Goal: Task Accomplishment & Management: Use online tool/utility

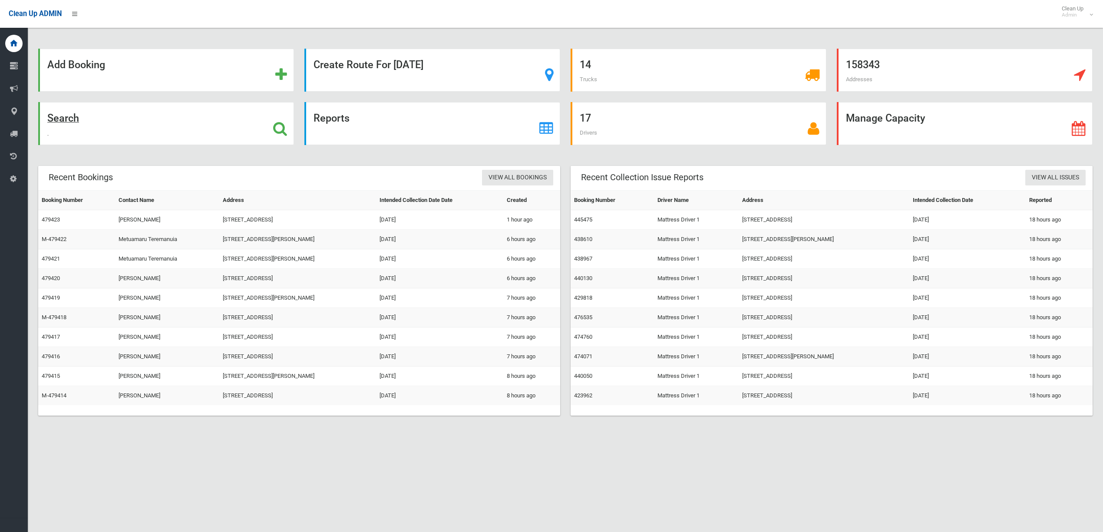
click at [75, 119] on strong "Search" at bounding box center [63, 118] width 32 height 12
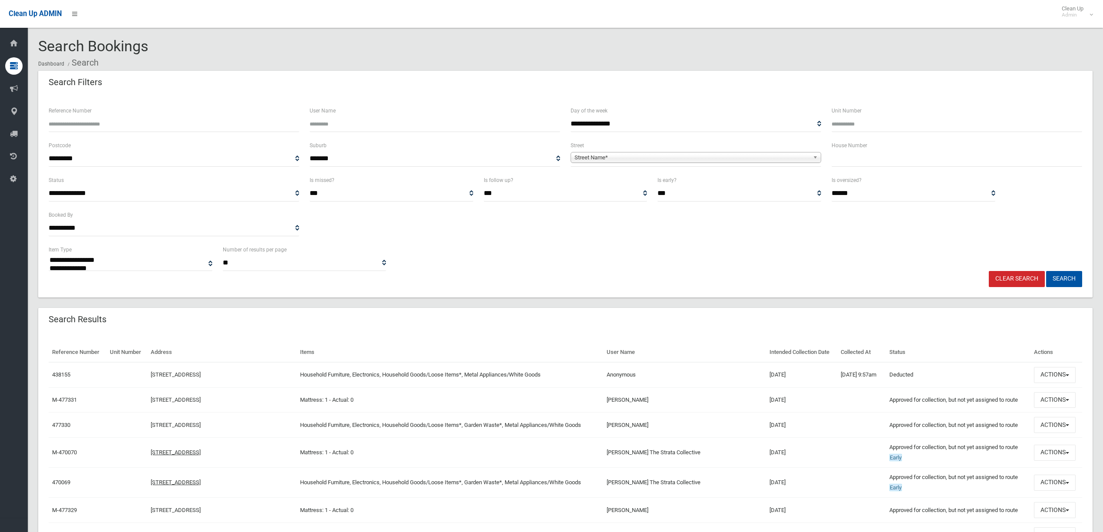
select select
click at [610, 159] on span "Street Name*" at bounding box center [692, 157] width 235 height 10
type input "*******"
drag, startPoint x: 600, startPoint y: 167, endPoint x: 565, endPoint y: 168, distance: 34.7
click at [565, 168] on div "**********" at bounding box center [695, 157] width 261 height 35
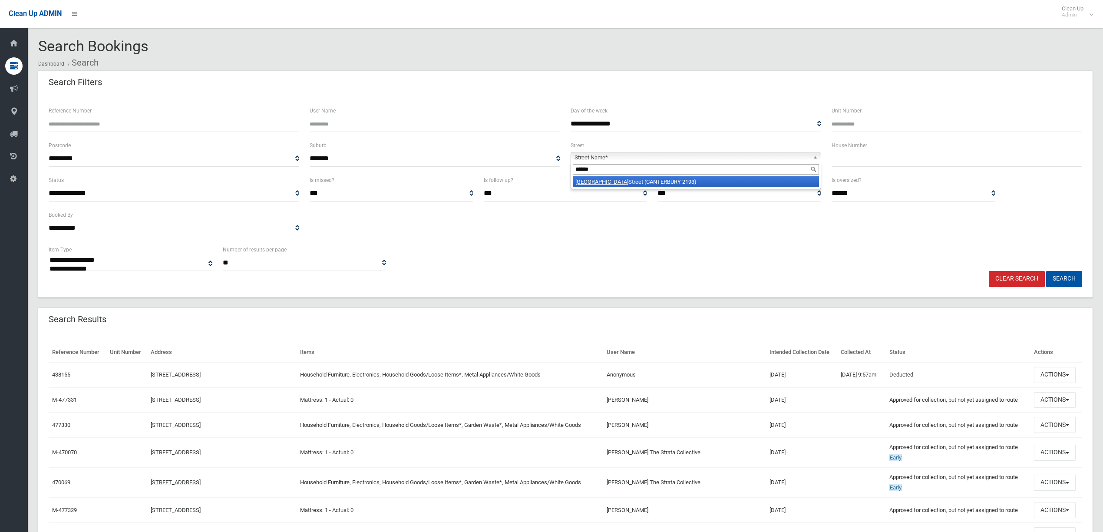
type input "******"
click at [614, 181] on li "Canton Street (CANTERBURY 2193)" at bounding box center [696, 181] width 246 height 11
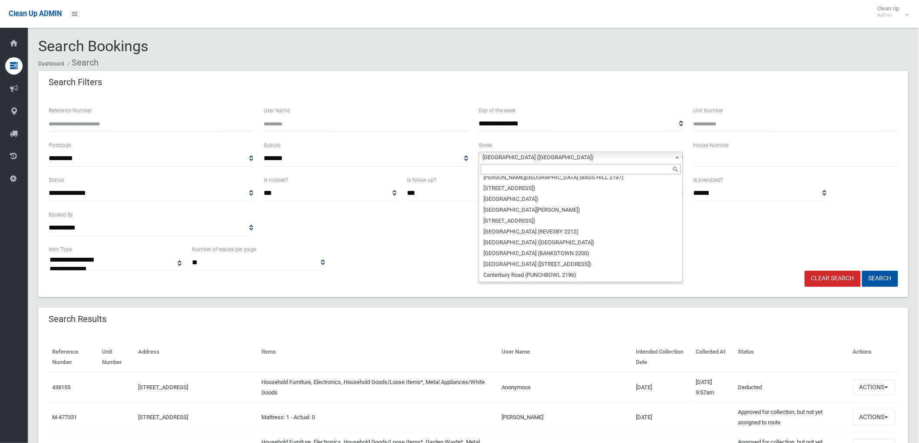
scroll to position [4256, 0]
click at [708, 155] on input "text" at bounding box center [796, 159] width 205 height 16
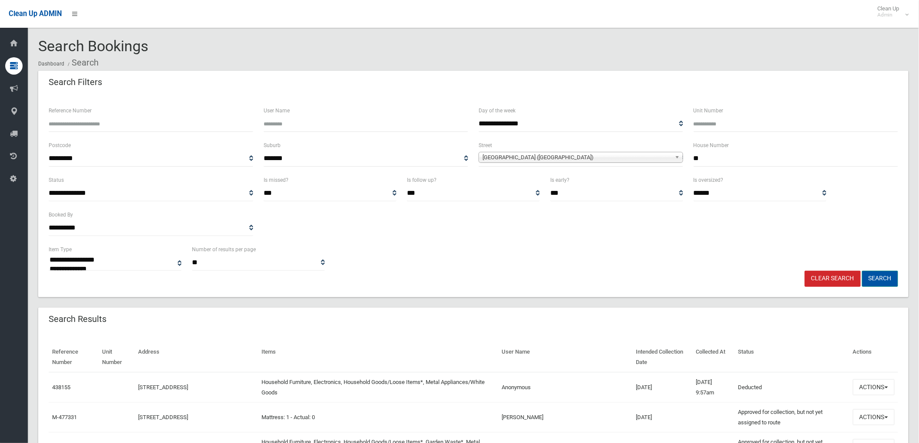
type input "**"
click at [877, 274] on button "Search" at bounding box center [880, 279] width 36 height 16
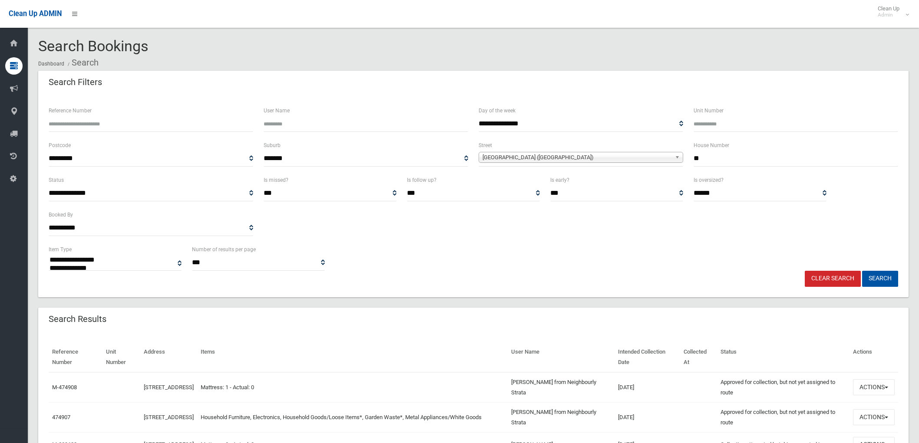
select select
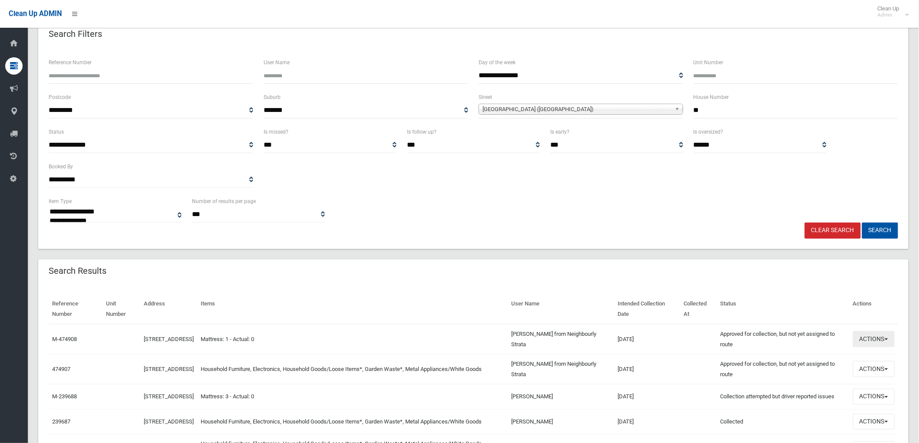
click at [873, 341] on button "Actions" at bounding box center [874, 339] width 42 height 16
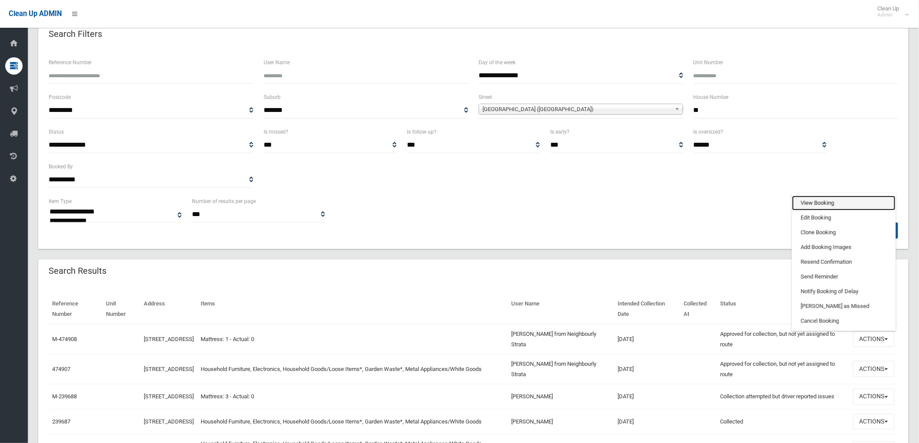
click at [830, 201] on link "View Booking" at bounding box center [843, 203] width 103 height 15
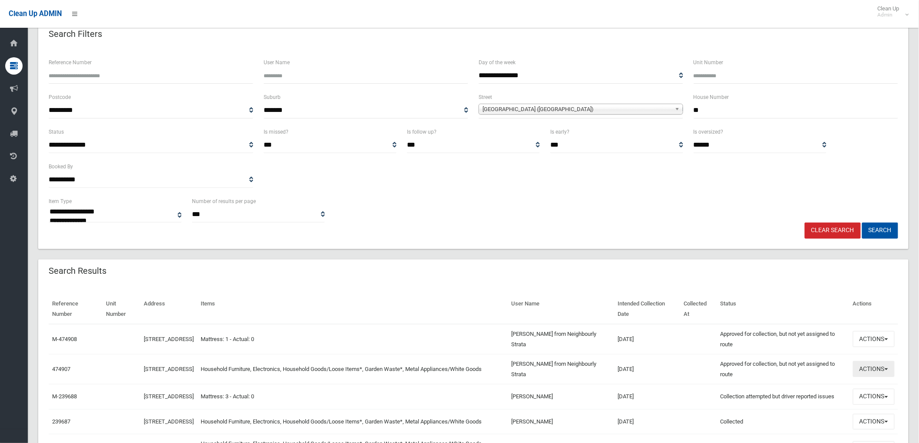
click at [874, 370] on button "Actions" at bounding box center [874, 369] width 42 height 16
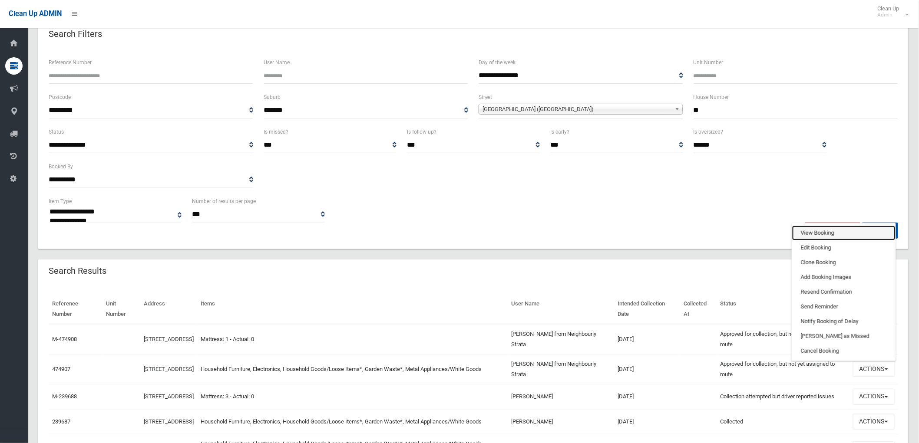
click at [805, 227] on link "View Booking" at bounding box center [843, 233] width 103 height 15
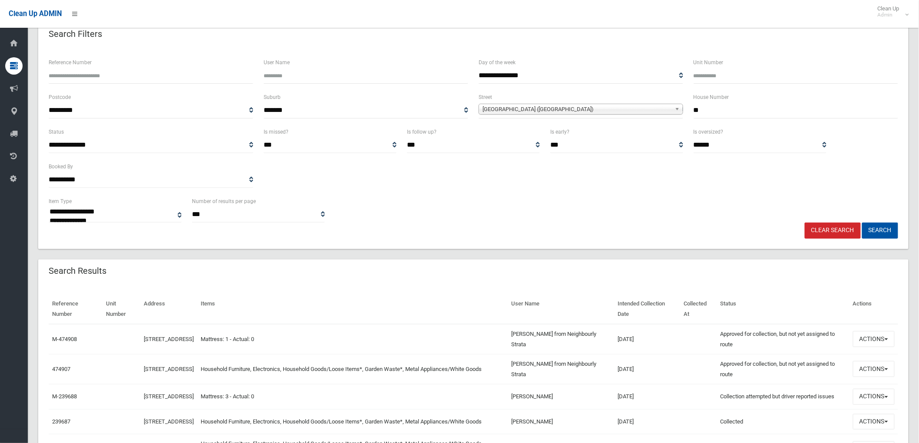
drag, startPoint x: 695, startPoint y: 109, endPoint x: 708, endPoint y: 110, distance: 13.0
click at [708, 110] on input "**" at bounding box center [796, 110] width 205 height 16
type input "**"
click at [886, 228] on button "Search" at bounding box center [880, 231] width 36 height 16
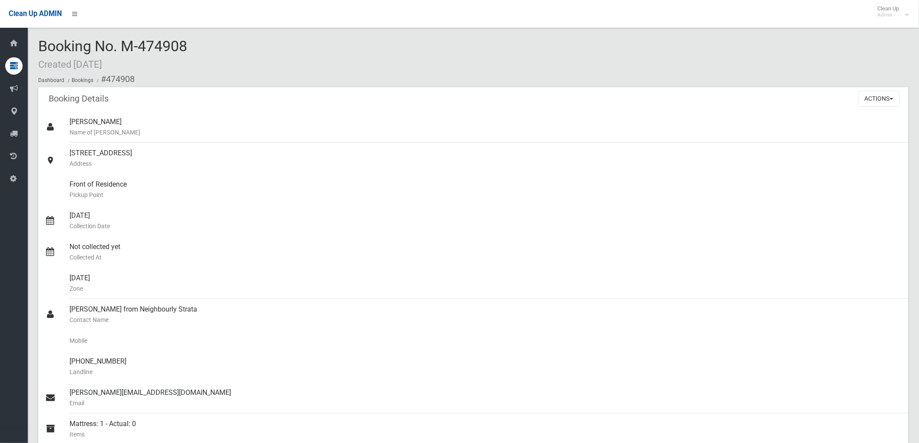
click at [43, 99] on header "Booking Details" at bounding box center [78, 98] width 81 height 17
drag, startPoint x: 44, startPoint y: 101, endPoint x: 139, endPoint y: 396, distance: 310.1
click at [143, 392] on div "Booking Details Actions View Booking Edit Booking Clone Booking Add Booking Ima…" at bounding box center [473, 297] width 870 height 420
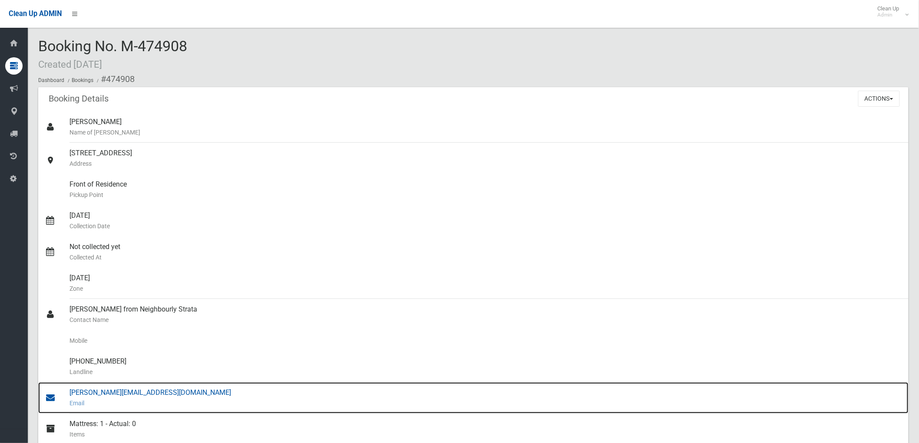
copy div "Booking Details Actions View Booking Edit Booking Clone Booking Add Booking Ima…"
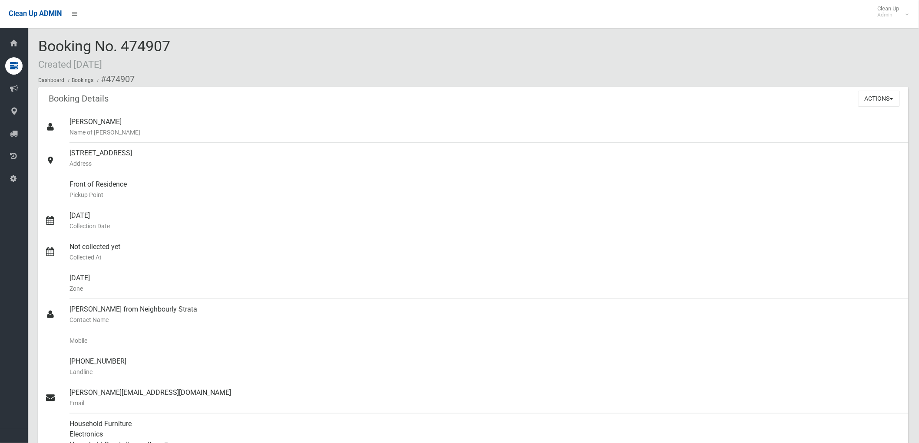
drag, startPoint x: 37, startPoint y: 45, endPoint x: 175, endPoint y: 42, distance: 137.3
copy span "Booking No. 474907"
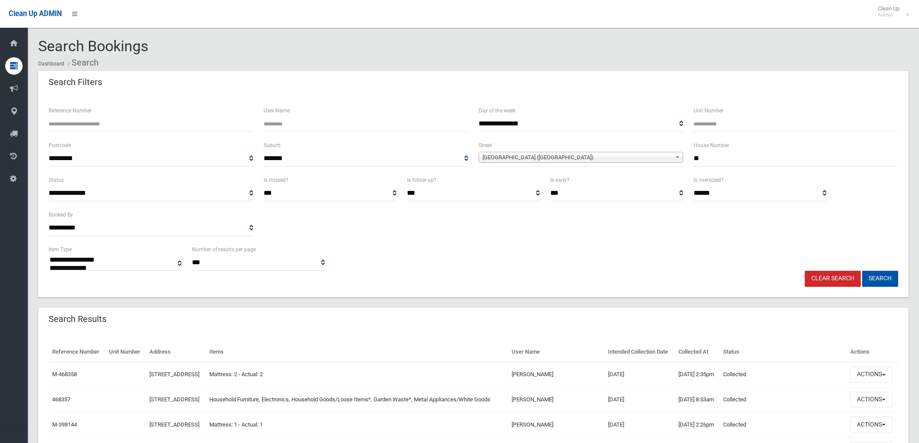
select select
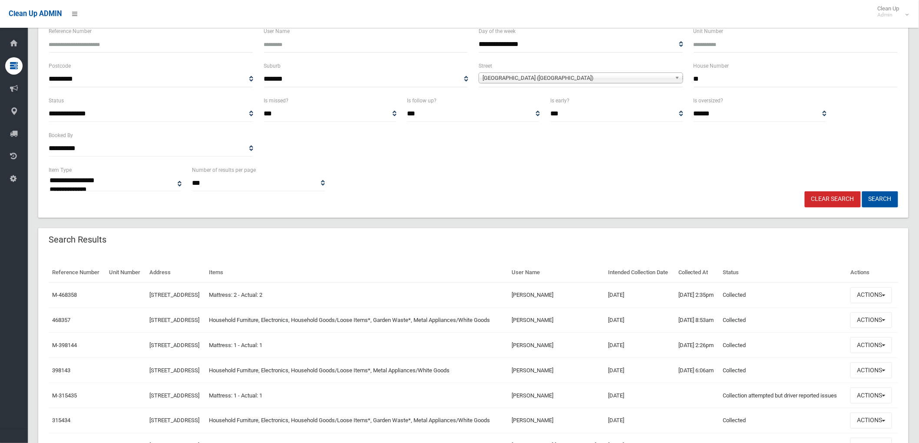
scroll to position [96, 0]
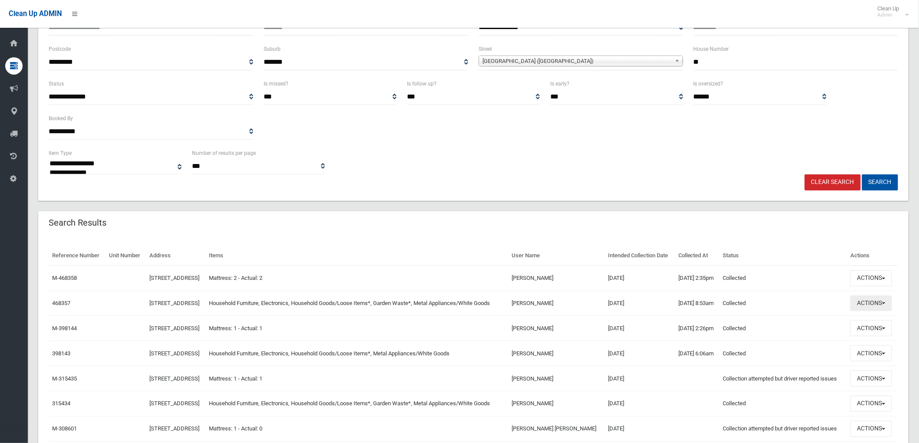
click at [874, 303] on button "Actions" at bounding box center [871, 304] width 42 height 16
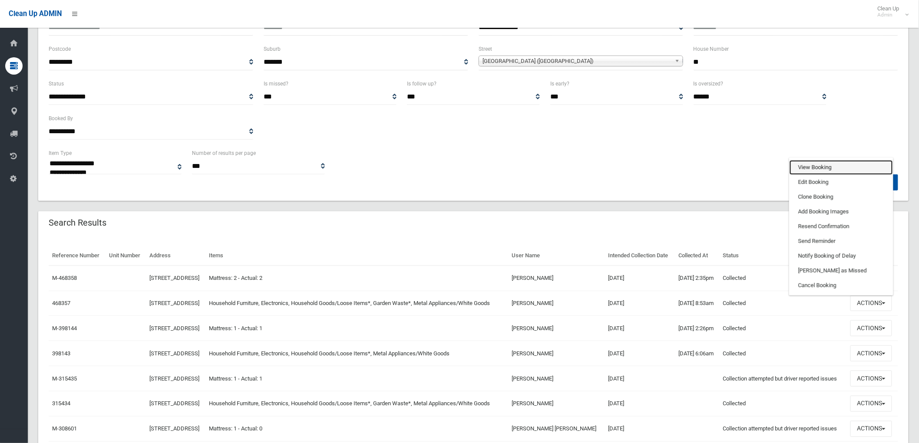
click at [819, 163] on link "View Booking" at bounding box center [841, 167] width 103 height 15
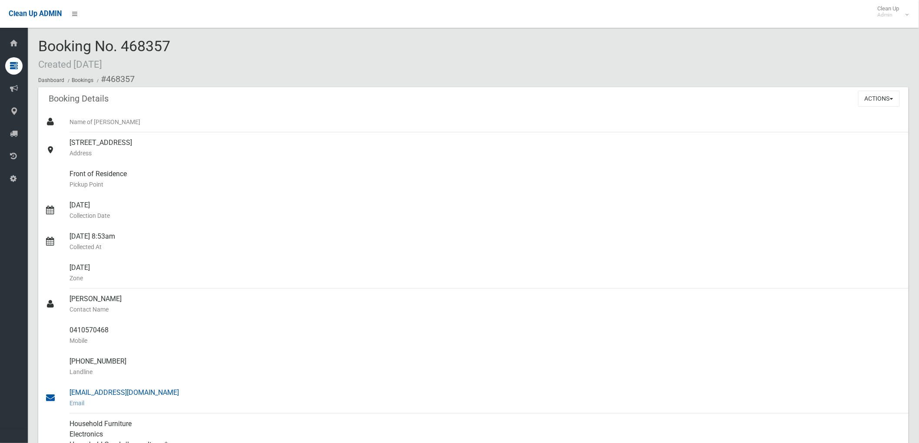
drag, startPoint x: 66, startPoint y: 296, endPoint x: 144, endPoint y: 399, distance: 129.2
click at [144, 399] on ul "Name of [PERSON_NAME] [STREET_ADDRESS] Address Front of Residence [GEOGRAPHIC_D…" at bounding box center [473, 346] width 870 height 469
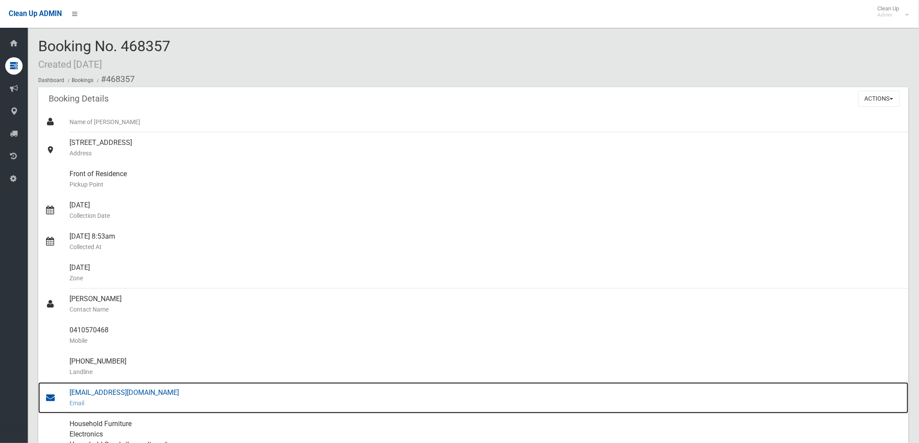
copy ul "[PERSON_NAME] Contact Name 0410570468 Mobile [PHONE_NUMBER] Landline [EMAIL_ADD…"
